Goal: Task Accomplishment & Management: Use online tool/utility

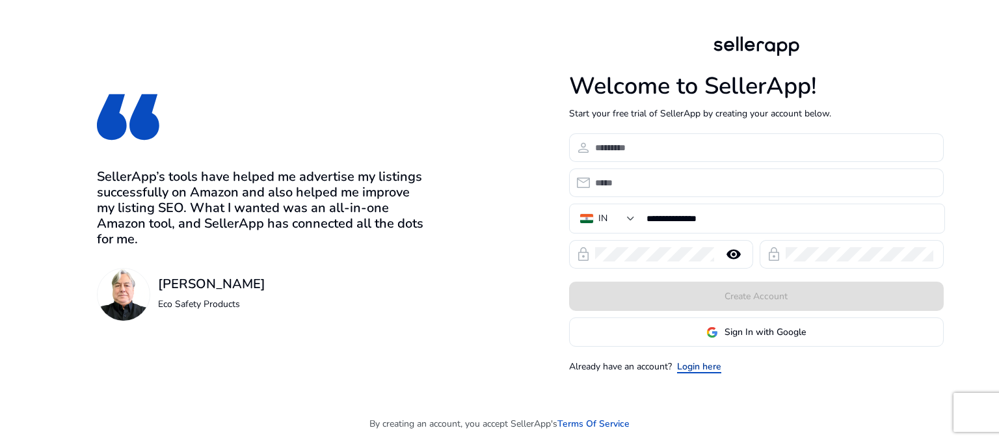
click at [700, 366] on link "Login here" at bounding box center [699, 367] width 44 height 14
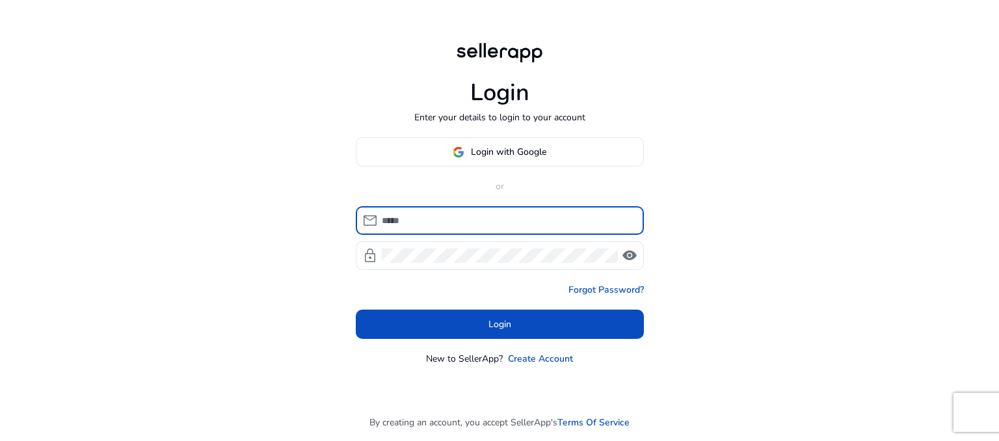
click at [429, 214] on input at bounding box center [508, 220] width 252 height 14
type input "**********"
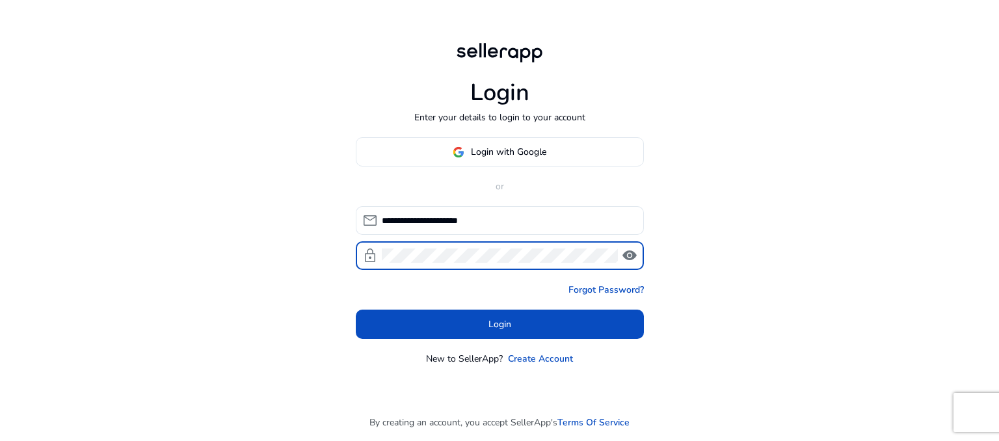
click button "Login" at bounding box center [500, 323] width 288 height 29
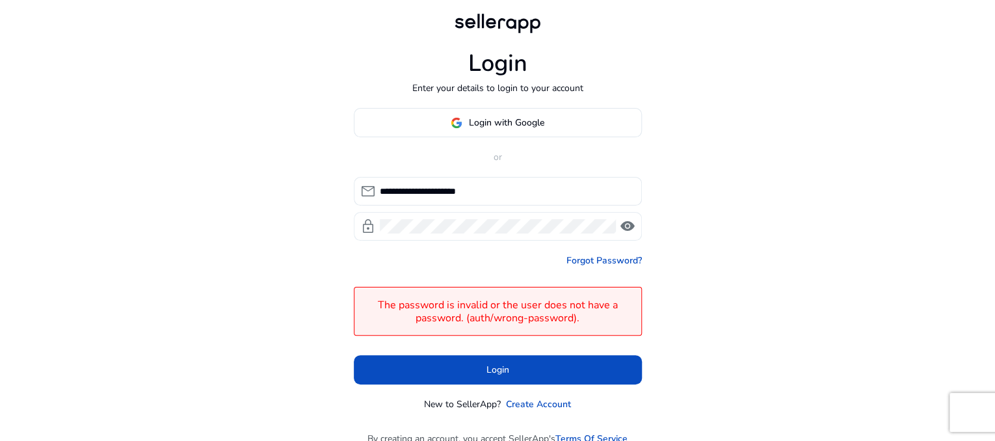
click at [629, 229] on span "visibility" at bounding box center [628, 226] width 16 height 16
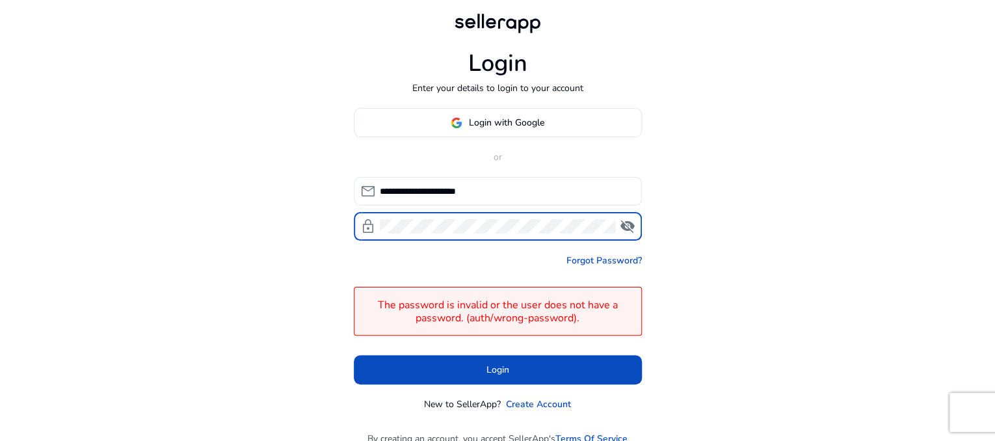
click button "Login" at bounding box center [498, 369] width 288 height 29
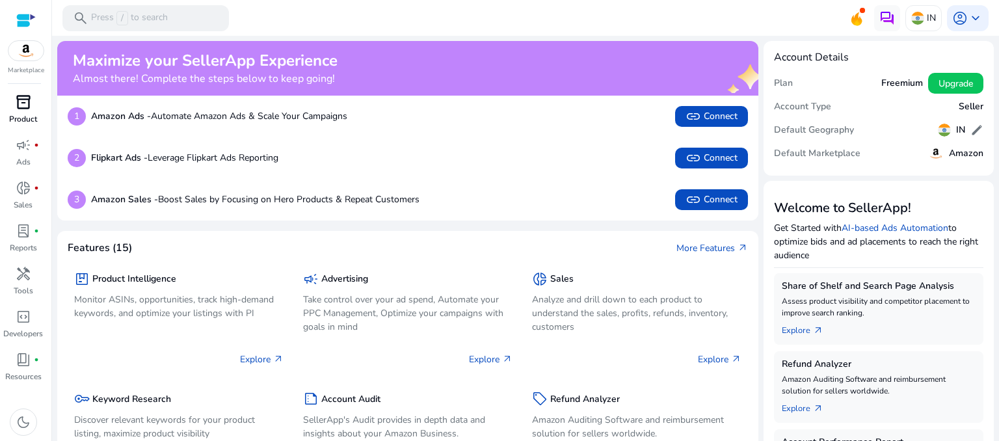
click at [26, 105] on span "inventory_2" at bounding box center [24, 102] width 16 height 16
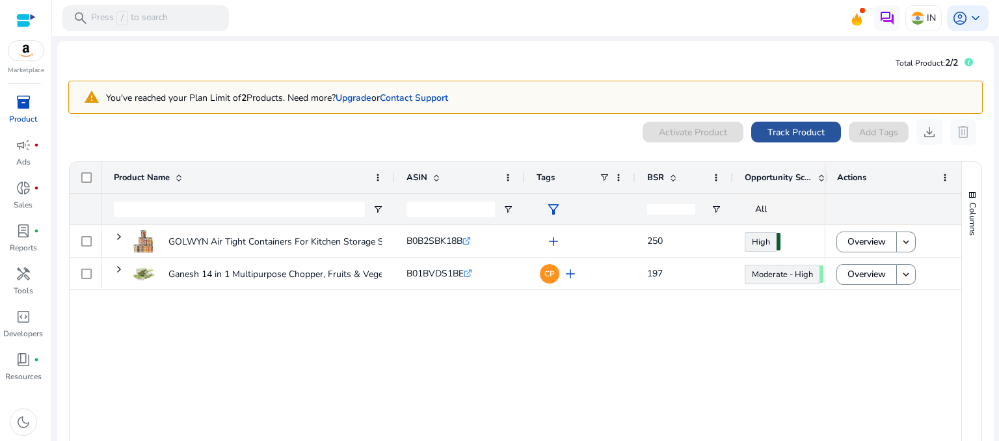
click at [781, 128] on span "Track Product" at bounding box center [795, 132] width 57 height 14
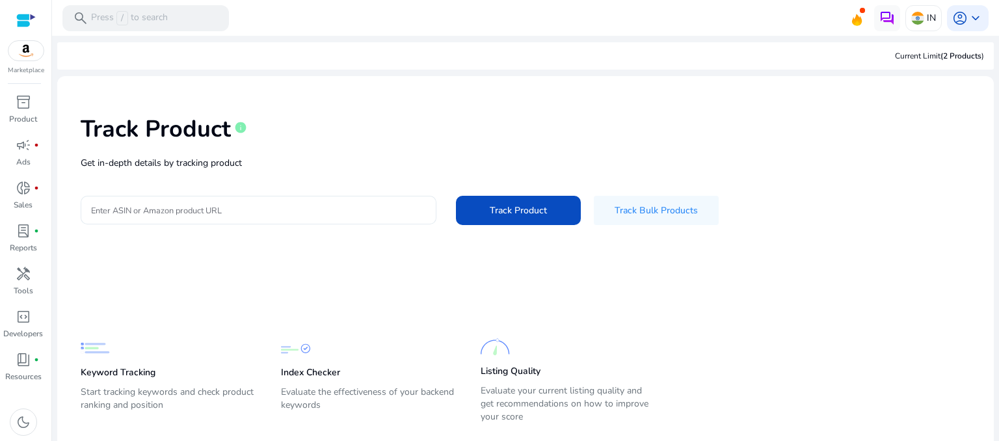
click at [200, 205] on input "Enter ASIN or Amazon product URL" at bounding box center [258, 210] width 335 height 14
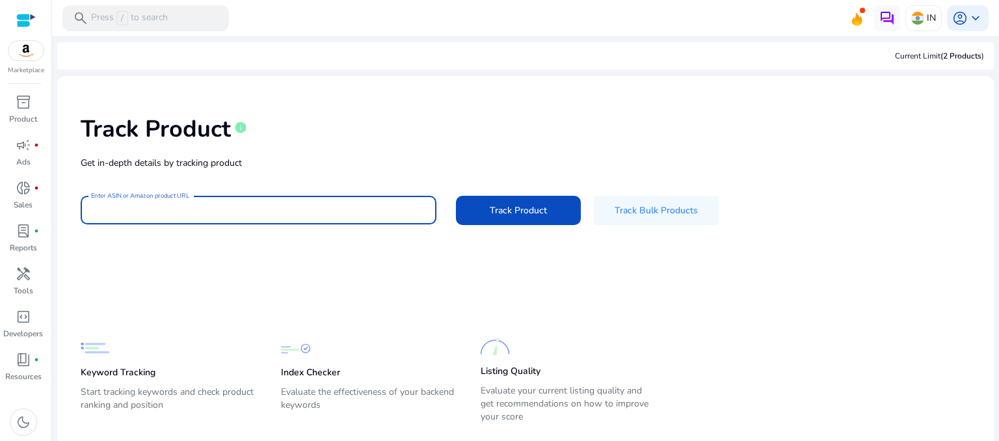
click at [203, 215] on input "Enter ASIN or Amazon product URL" at bounding box center [258, 210] width 335 height 14
paste input "**********"
type input "**********"
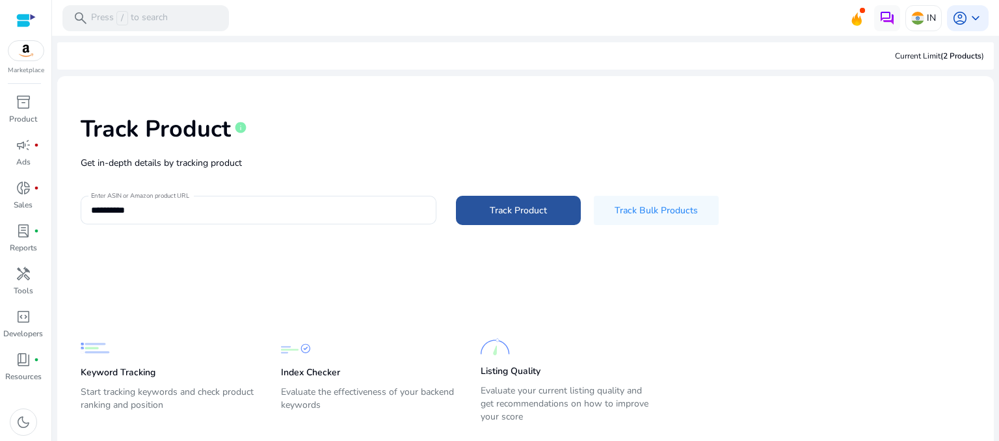
click at [497, 214] on span "Track Product" at bounding box center [518, 210] width 57 height 14
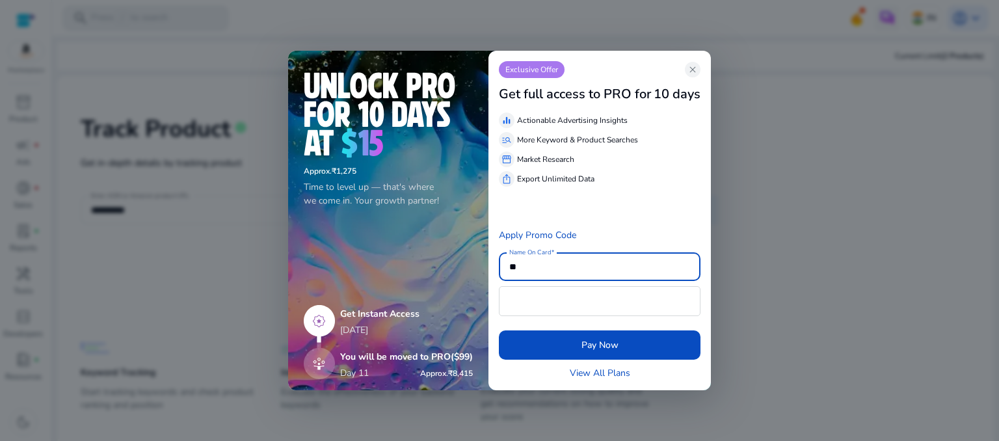
type input "*"
drag, startPoint x: 393, startPoint y: 359, endPoint x: 283, endPoint y: 362, distance: 109.3
click at [392, 359] on h5 "You will be moved to PRO ($99)" at bounding box center [406, 357] width 133 height 11
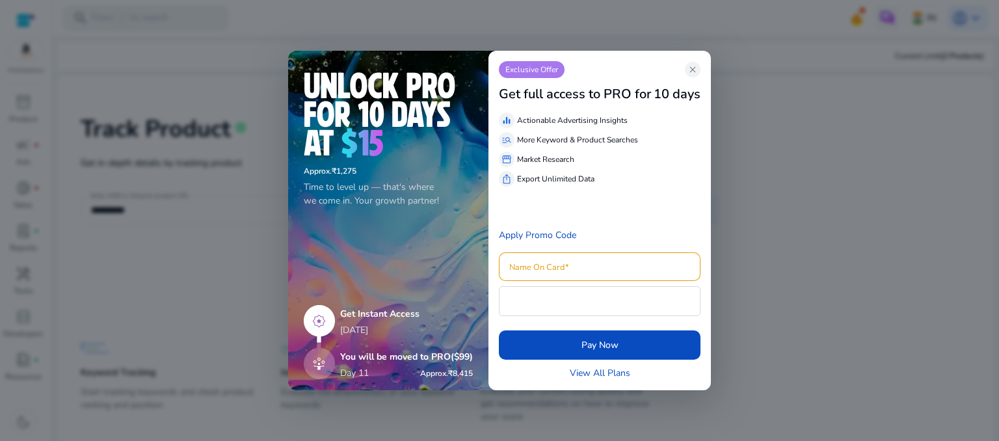
drag, startPoint x: 304, startPoint y: 352, endPoint x: 315, endPoint y: 360, distance: 13.5
click at [304, 352] on img at bounding box center [319, 341] width 31 height 73
drag, startPoint x: 315, startPoint y: 360, endPoint x: 342, endPoint y: 360, distance: 27.3
click at [316, 360] on img at bounding box center [319, 341] width 31 height 73
click at [598, 373] on link "View All Plans" at bounding box center [600, 373] width 60 height 14
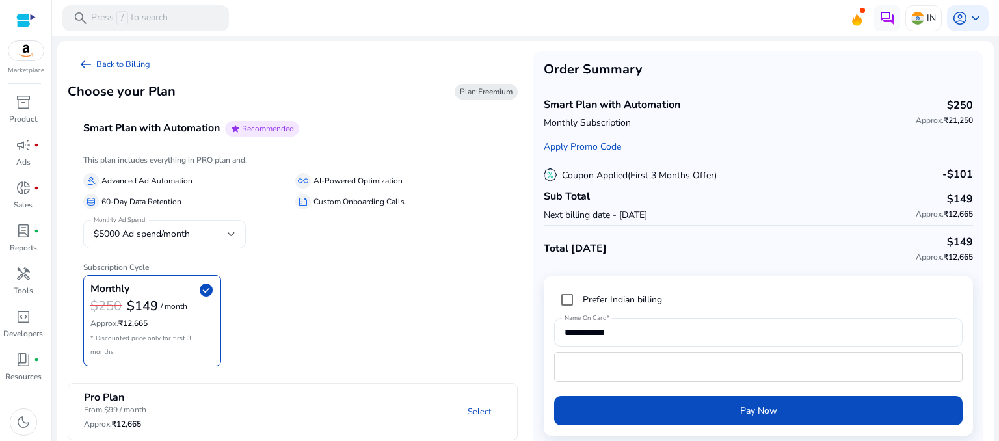
click at [239, 235] on div "Monthly Ad Spend $5000 Ad spend/month" at bounding box center [164, 234] width 163 height 29
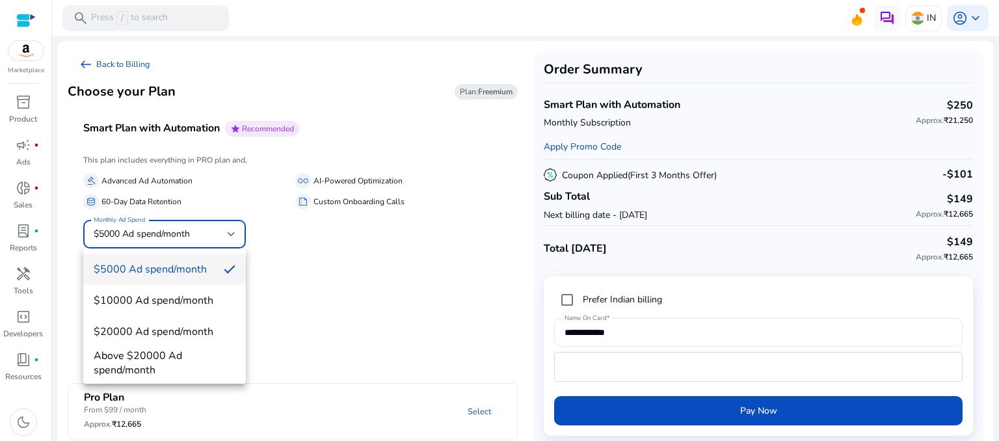
click at [395, 201] on div at bounding box center [499, 220] width 999 height 441
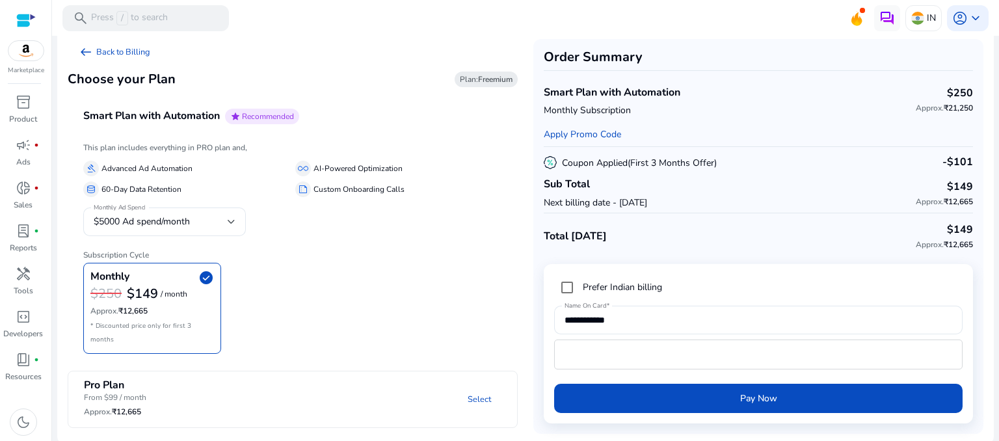
scroll to position [14, 0]
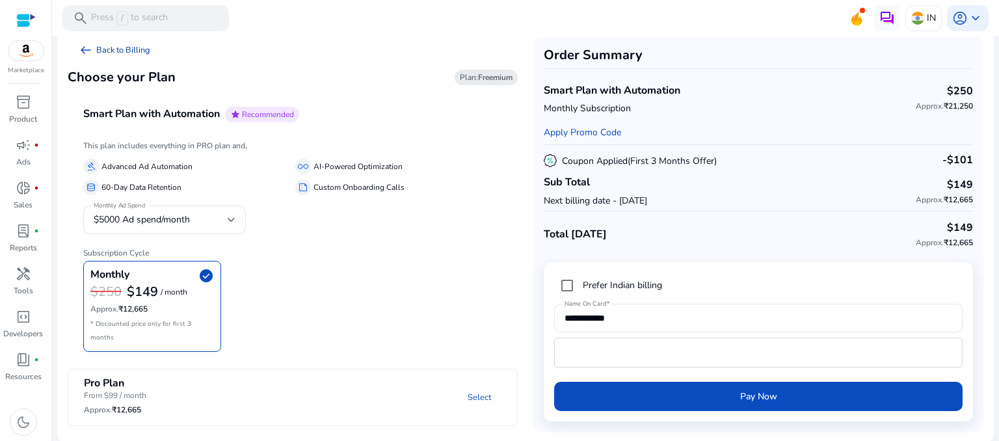
click at [86, 50] on span "arrow_left_alt" at bounding box center [86, 50] width 16 height 16
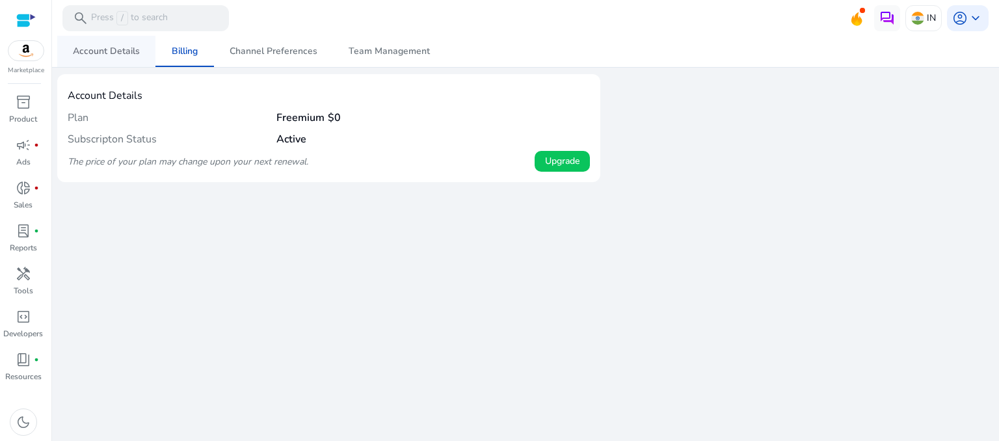
click at [103, 53] on span "Account Details" at bounding box center [106, 51] width 67 height 9
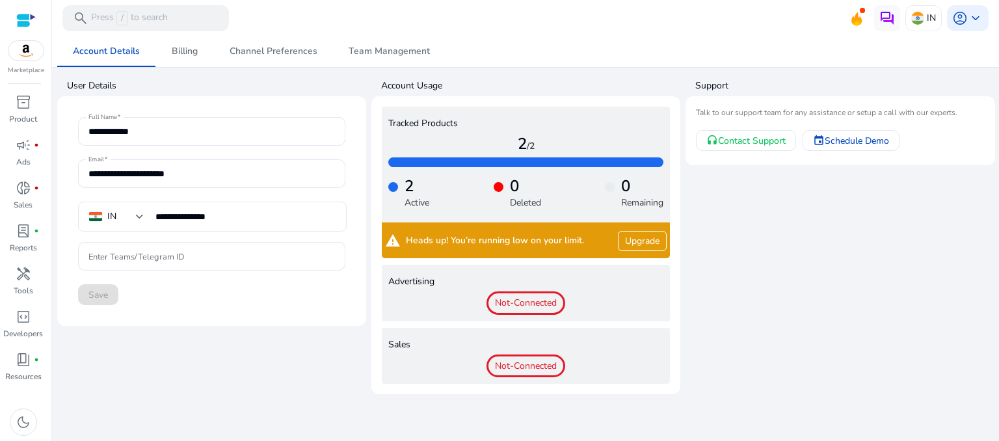
click at [406, 182] on h4 "2" at bounding box center [416, 186] width 25 height 19
drag, startPoint x: 406, startPoint y: 182, endPoint x: 473, endPoint y: 190, distance: 67.4
click at [473, 190] on div "2 Active 0 Deleted 0 Remaining" at bounding box center [525, 188] width 275 height 42
click at [544, 184] on div "2 Active 0 Deleted 0 Remaining" at bounding box center [525, 188] width 275 height 42
click at [518, 198] on p "Deleted" at bounding box center [525, 203] width 31 height 14
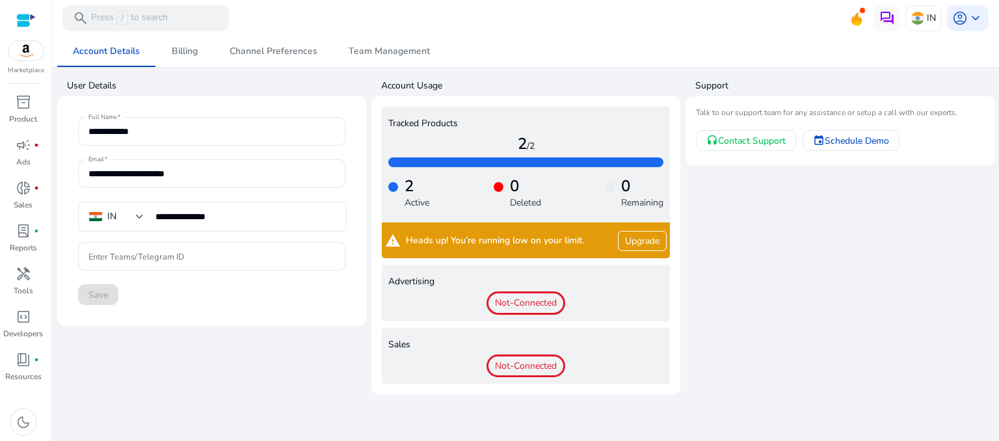
click at [865, 8] on span at bounding box center [861, 10] width 5 height 5
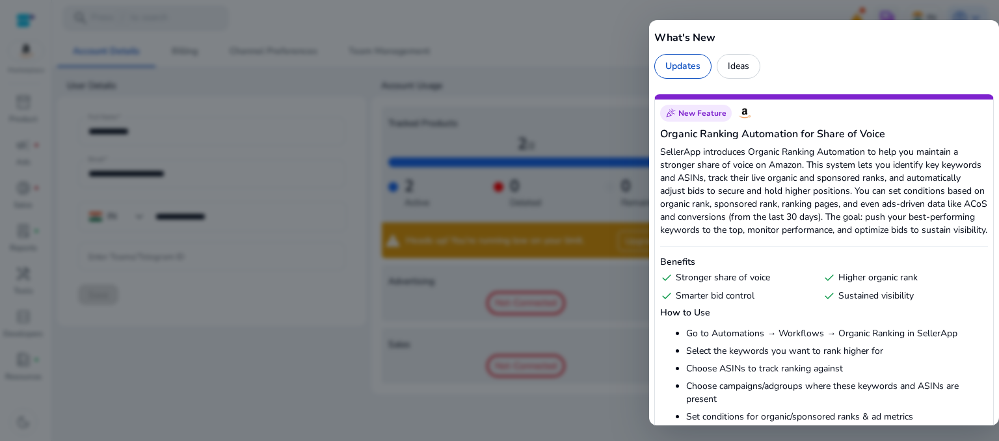
click at [544, 184] on div at bounding box center [499, 220] width 999 height 441
